Goal: Find specific page/section: Find specific page/section

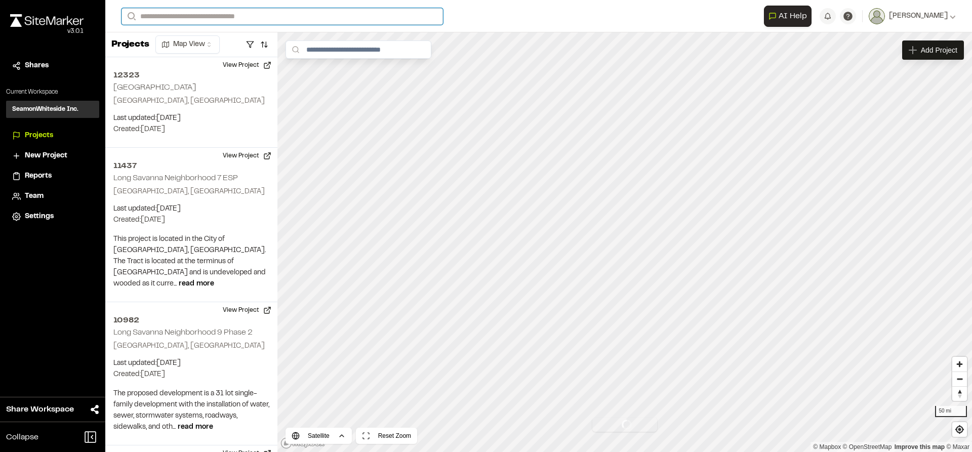
click at [161, 16] on input "Search" at bounding box center [283, 16] width 322 height 17
type input "**********"
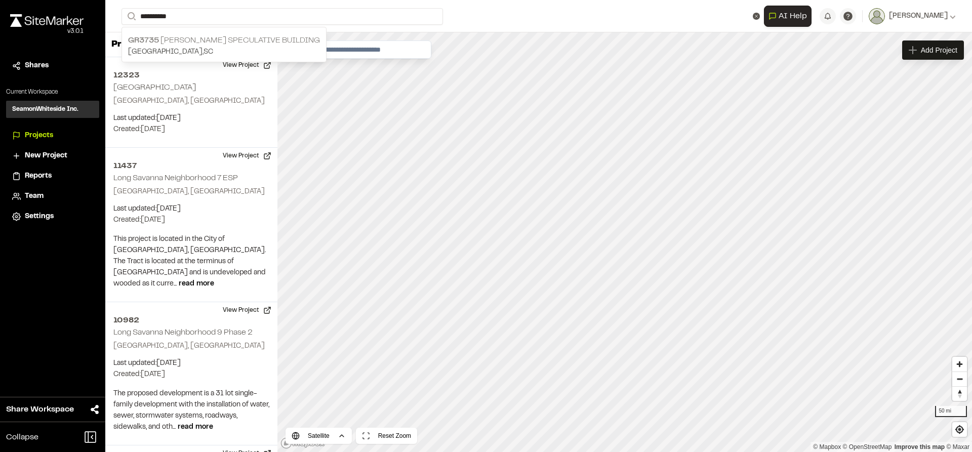
click at [170, 38] on p "GR3735 [PERSON_NAME] Speculative Building" at bounding box center [224, 40] width 192 height 12
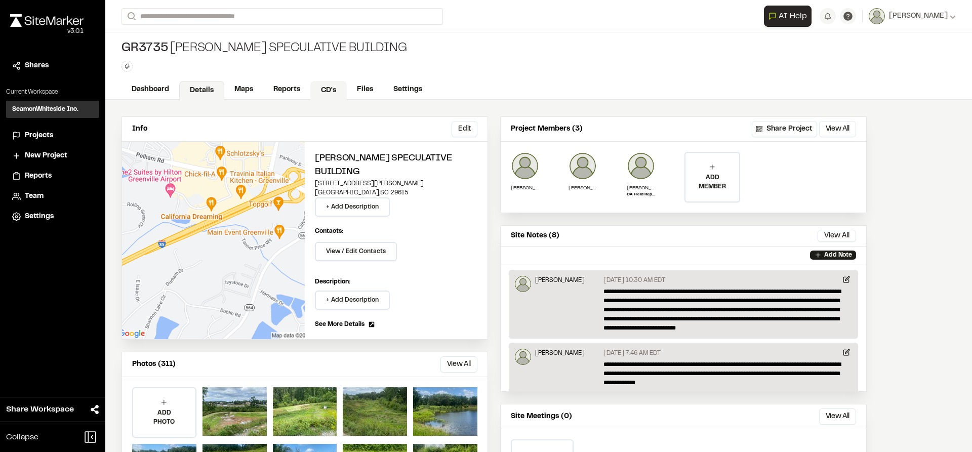
click at [332, 91] on link "CD's" at bounding box center [328, 90] width 36 height 19
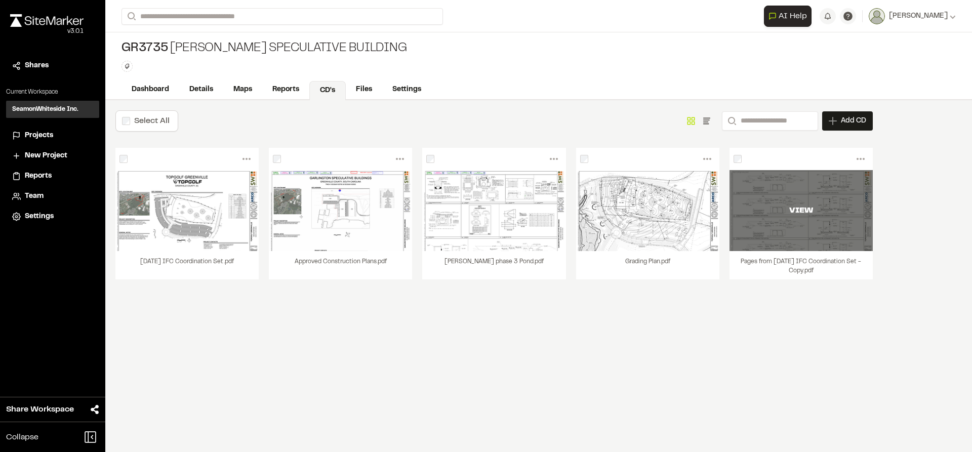
click at [779, 201] on div "VIEW" at bounding box center [801, 210] width 143 height 81
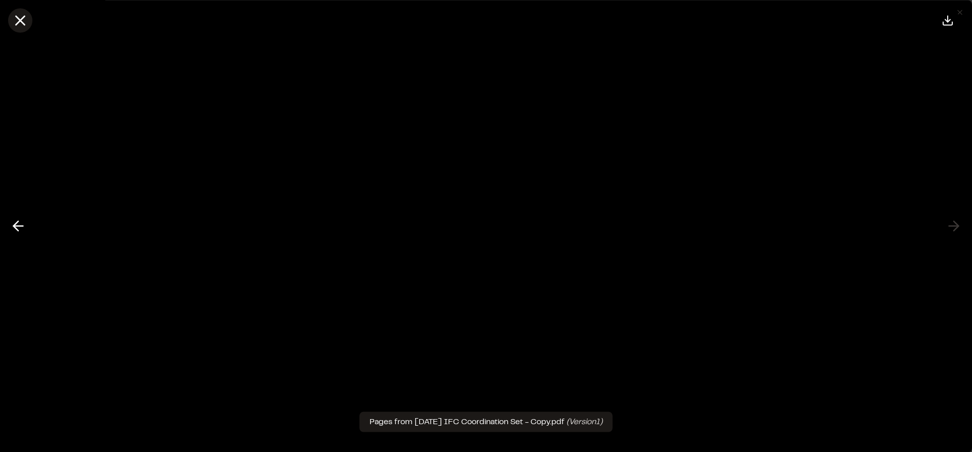
click at [24, 25] on icon at bounding box center [20, 20] width 17 height 17
